Goal: Information Seeking & Learning: Learn about a topic

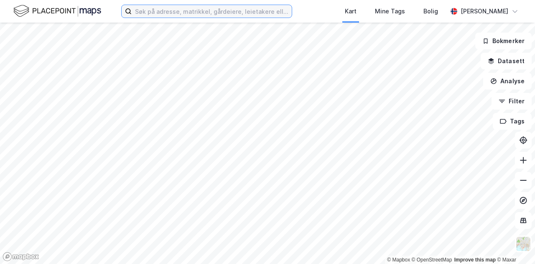
click at [172, 12] on input at bounding box center [212, 11] width 160 height 13
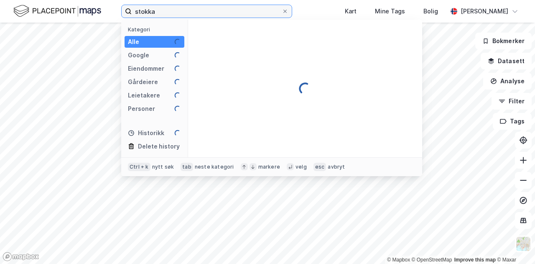
type input "stokka"
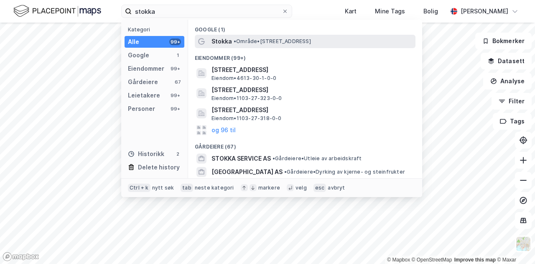
click at [218, 38] on span "Stokka" at bounding box center [221, 41] width 20 height 10
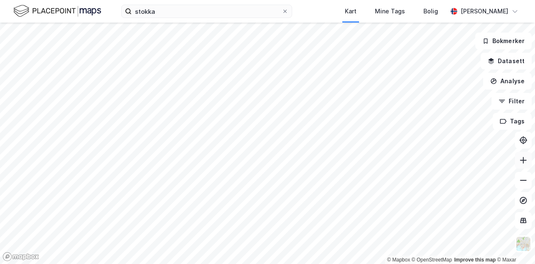
click at [525, 165] on button at bounding box center [523, 160] width 17 height 17
click at [521, 156] on icon at bounding box center [523, 160] width 8 height 8
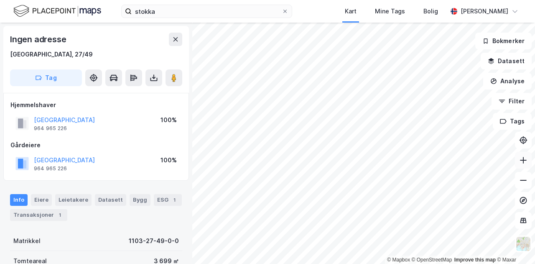
click at [522, 162] on icon at bounding box center [523, 160] width 8 height 8
click at [528, 162] on button at bounding box center [523, 160] width 17 height 17
click at [518, 179] on button at bounding box center [523, 180] width 17 height 17
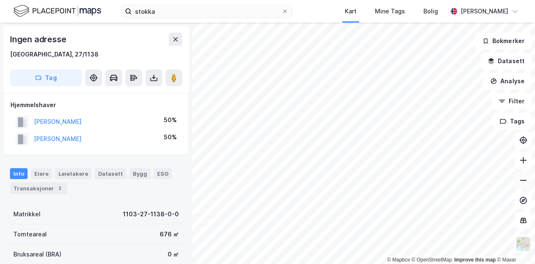
click at [520, 179] on icon at bounding box center [523, 180] width 8 height 8
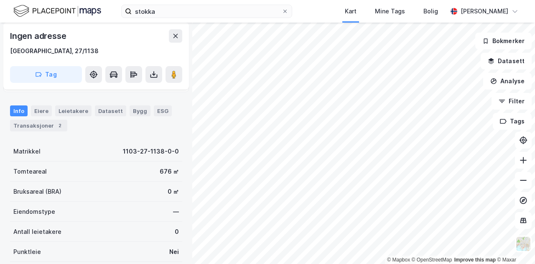
scroll to position [63, 0]
drag, startPoint x: 175, startPoint y: 169, endPoint x: 147, endPoint y: 170, distance: 27.6
click at [147, 170] on div "Ingen adresse [GEOGRAPHIC_DATA], 27/1138 Tag Hjemmelshaver [PERSON_NAME] S 50% …" at bounding box center [96, 143] width 192 height 241
copy div "676 ㎡"
click at [137, 33] on div "Ingen adresse" at bounding box center [96, 35] width 172 height 13
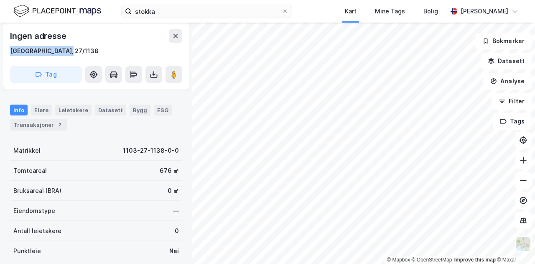
drag, startPoint x: 70, startPoint y: 49, endPoint x: 3, endPoint y: 50, distance: 66.4
click at [3, 50] on div "Ingen adresse [GEOGRAPHIC_DATA], 27/1138 Tag" at bounding box center [95, 56] width 185 height 67
copy div "[GEOGRAPHIC_DATA], 27/1138"
